Goal: Transaction & Acquisition: Book appointment/travel/reservation

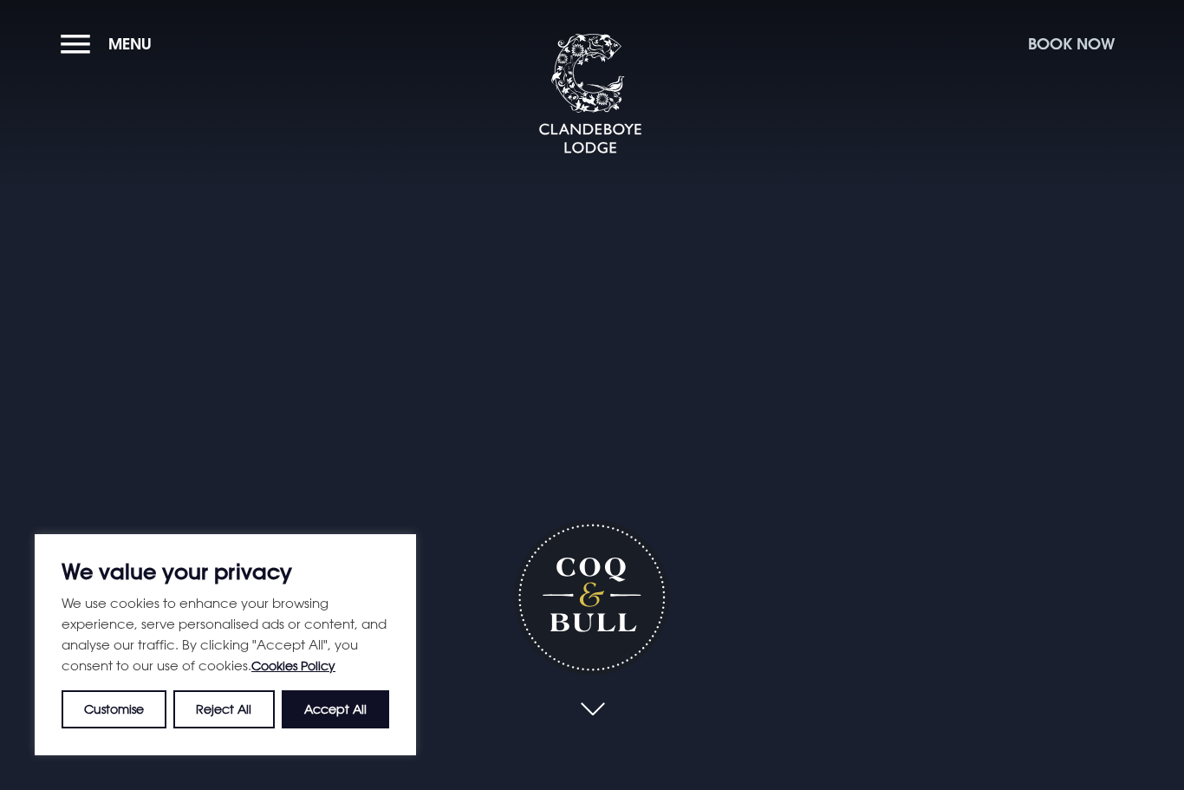
click at [1072, 42] on button "Book Now" at bounding box center [1071, 43] width 104 height 37
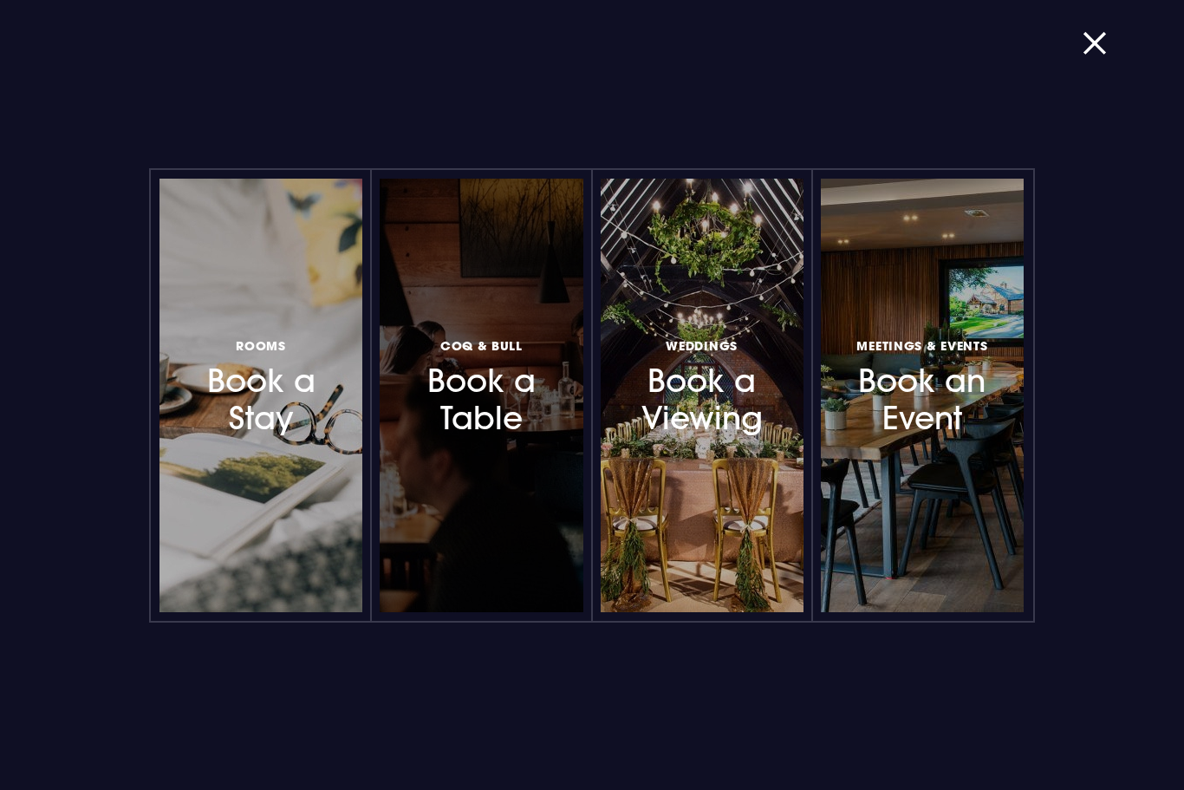
click at [510, 423] on h3 "Coq & Bull Book a Table" at bounding box center [482, 386] width 137 height 103
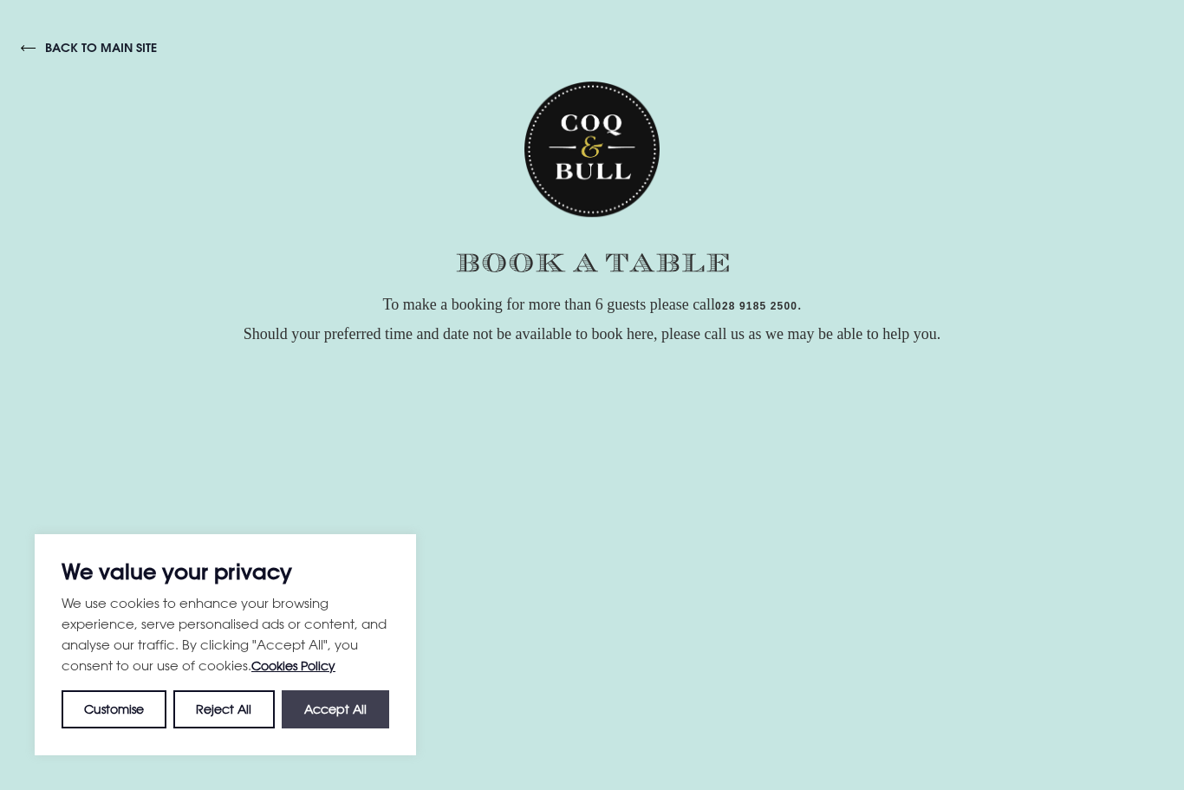
click at [348, 703] on button "Accept All" at bounding box center [335, 709] width 107 height 38
checkbox input "true"
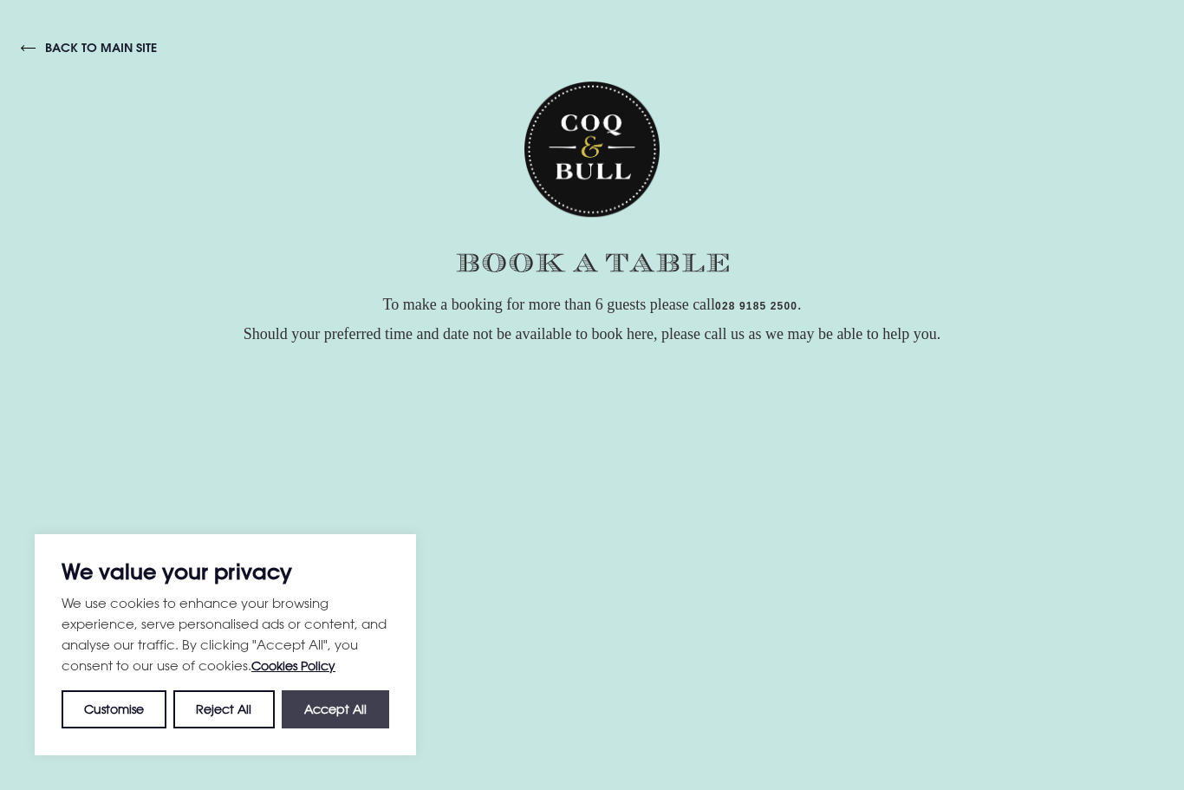
checkbox input "true"
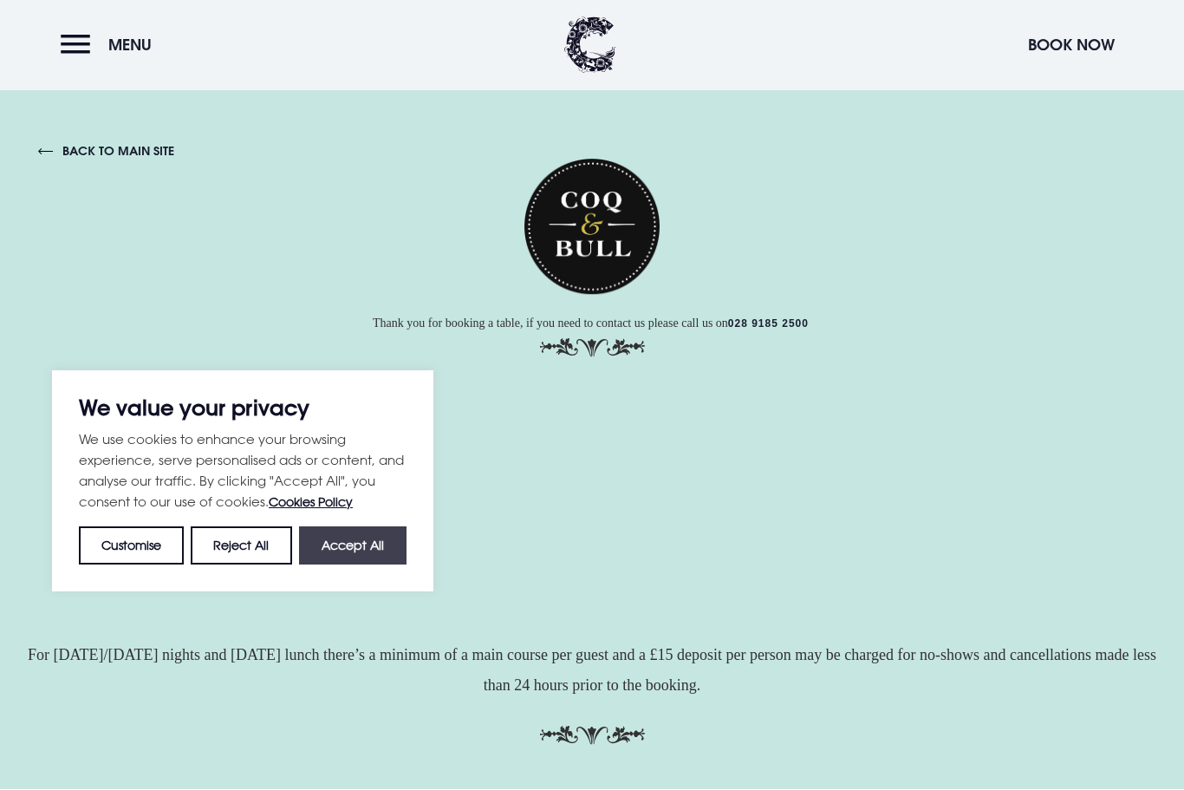
click at [359, 530] on button "Accept All" at bounding box center [352, 544] width 107 height 38
checkbox input "true"
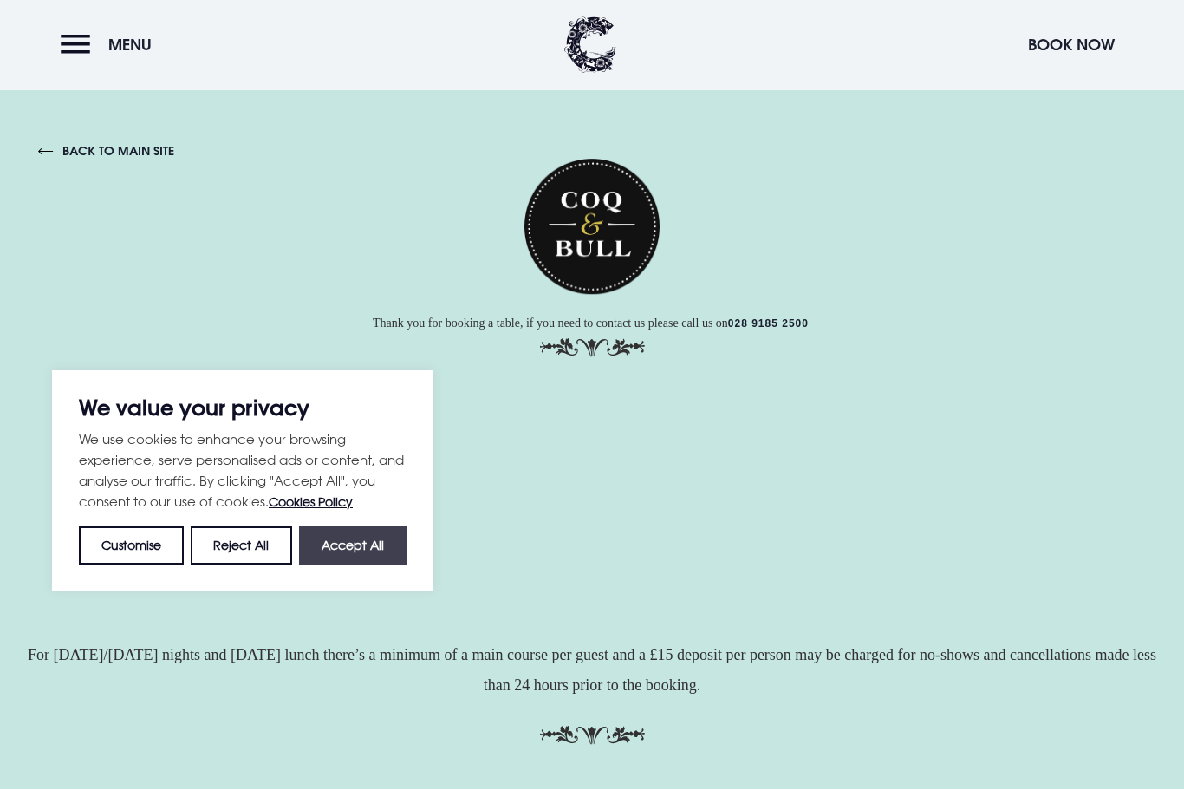
checkbox input "true"
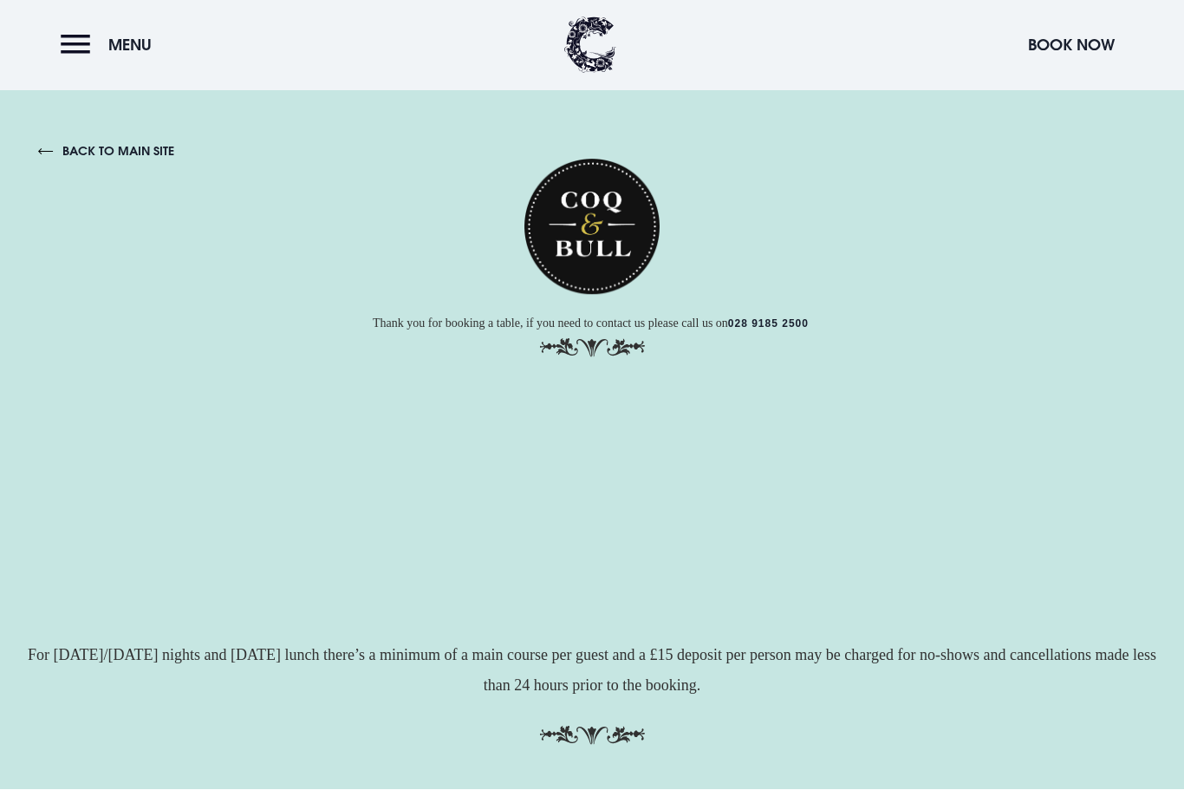
click at [821, 780] on div "back to main site To make a booking for more than 6 guests please call [PHONE_N…" at bounding box center [592, 255] width 1184 height 1069
